Goal: Information Seeking & Learning: Learn about a topic

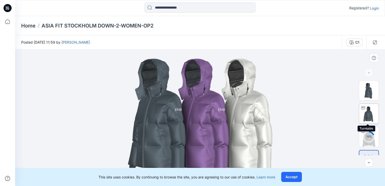
click at [369, 112] on img at bounding box center [369, 114] width 20 height 20
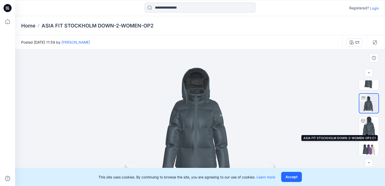
scroll to position [15, 0]
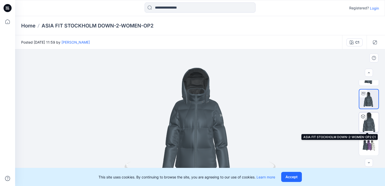
click at [370, 127] on img at bounding box center [369, 122] width 20 height 20
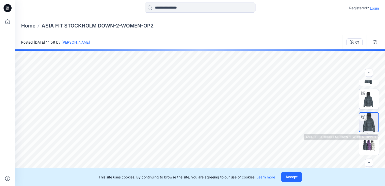
click at [372, 101] on img at bounding box center [369, 99] width 20 height 20
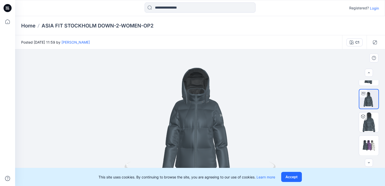
click at [296, 177] on button "Accept" at bounding box center [291, 177] width 21 height 10
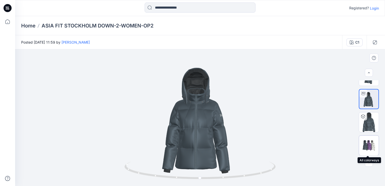
click at [370, 145] on img at bounding box center [369, 145] width 20 height 12
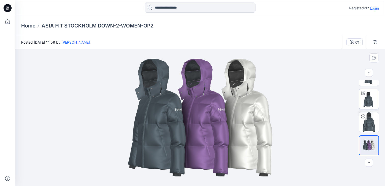
click at [372, 97] on img at bounding box center [369, 99] width 20 height 20
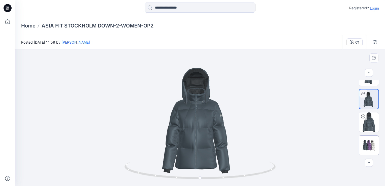
click at [365, 146] on img at bounding box center [369, 145] width 20 height 12
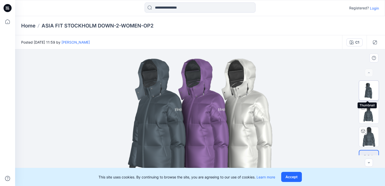
click at [371, 87] on img at bounding box center [369, 91] width 20 height 20
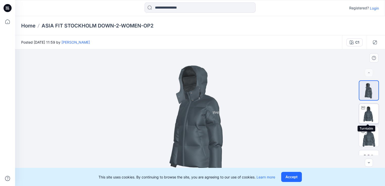
click at [371, 111] on img at bounding box center [369, 114] width 20 height 20
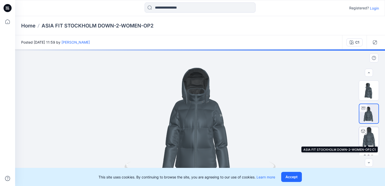
scroll to position [15, 0]
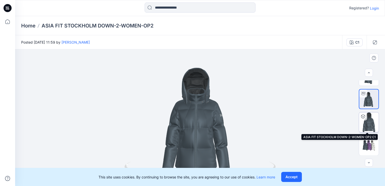
click at [370, 124] on img at bounding box center [369, 122] width 20 height 20
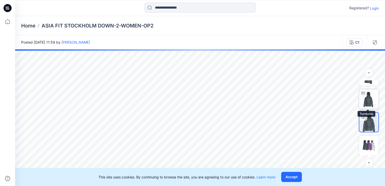
click at [372, 94] on img at bounding box center [369, 99] width 20 height 20
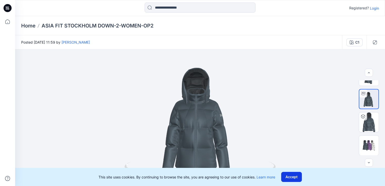
click at [293, 178] on button "Accept" at bounding box center [291, 177] width 21 height 10
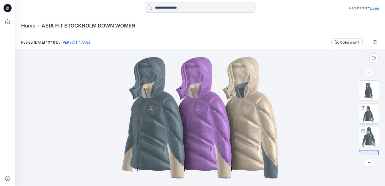
click at [374, 108] on img at bounding box center [369, 114] width 20 height 20
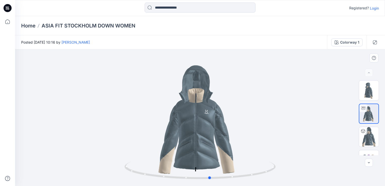
drag, startPoint x: 216, startPoint y: 179, endPoint x: 226, endPoint y: 155, distance: 26.4
click at [226, 155] on div at bounding box center [200, 117] width 370 height 137
click at [187, 179] on icon at bounding box center [201, 171] width 153 height 19
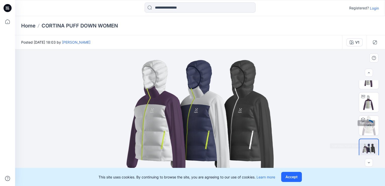
scroll to position [15, 0]
click at [367, 100] on img at bounding box center [369, 99] width 20 height 20
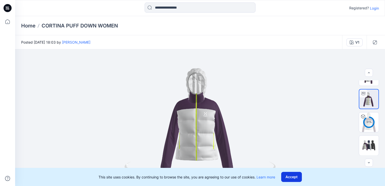
click at [296, 177] on button "Accept" at bounding box center [291, 177] width 21 height 10
